Goal: Understand process/instructions: Learn how to perform a task or action

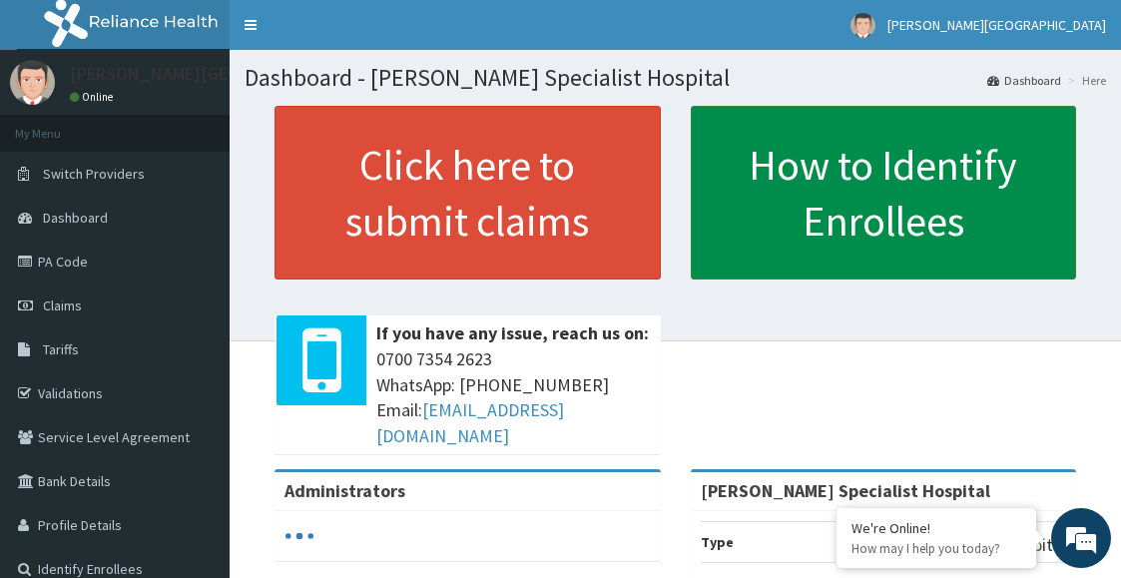
click at [904, 169] on link "How to Identify Enrollees" at bounding box center [884, 193] width 386 height 174
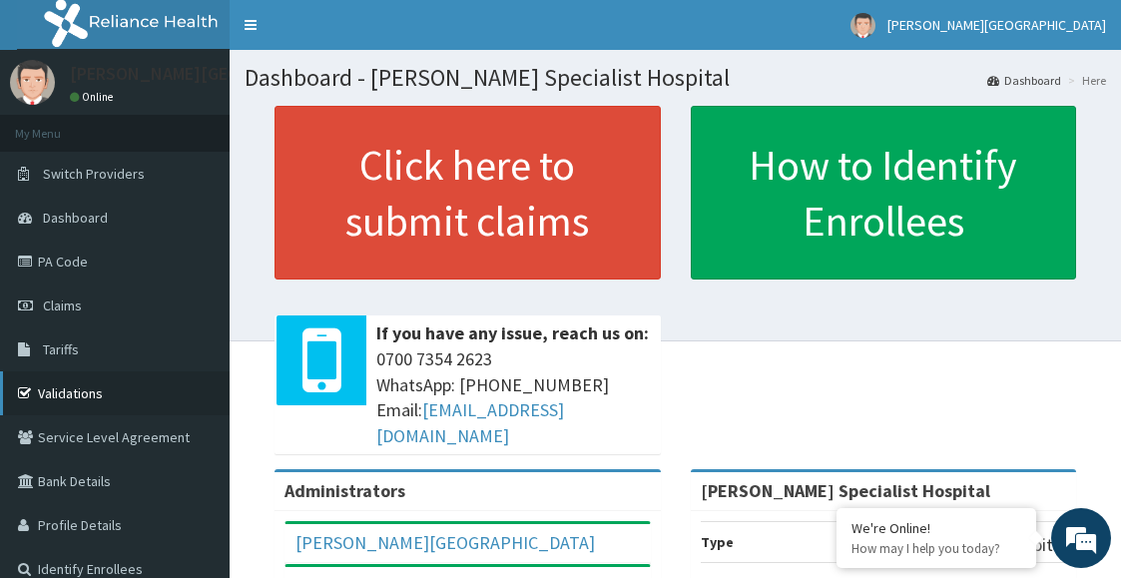
click at [100, 388] on link "Validations" at bounding box center [115, 393] width 230 height 44
